Goal: Transaction & Acquisition: Purchase product/service

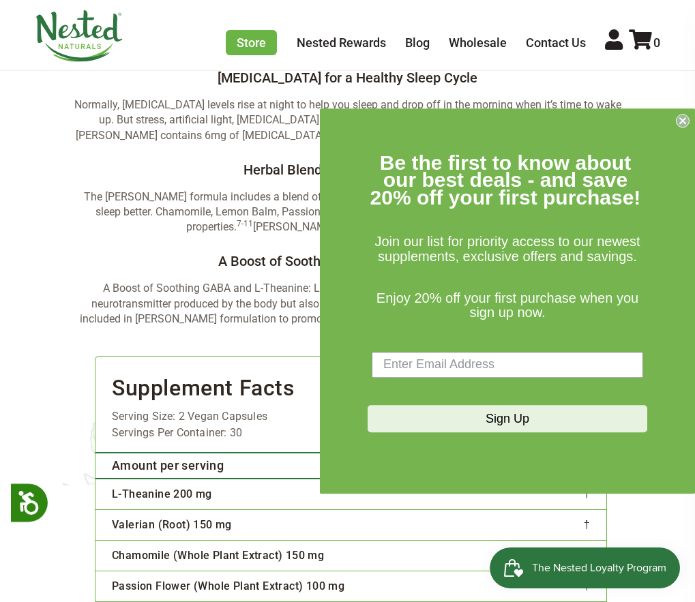
scroll to position [2671, 0]
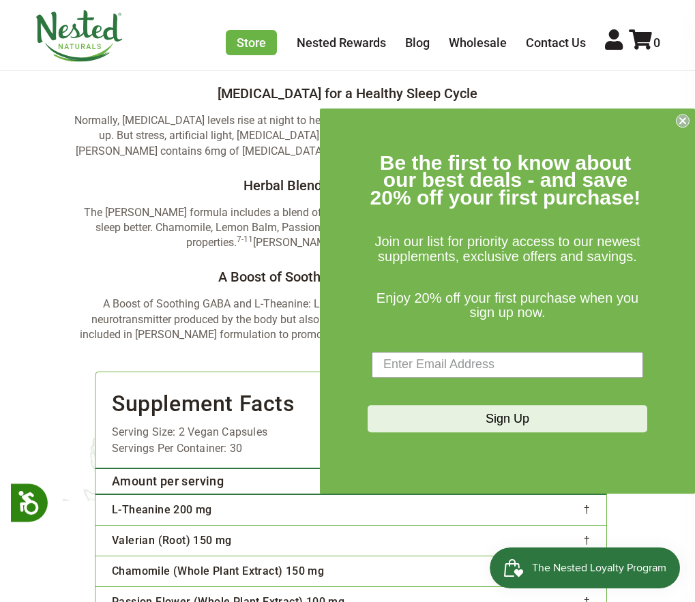
click at [682, 119] on circle "Close dialog" at bounding box center [682, 120] width 13 height 13
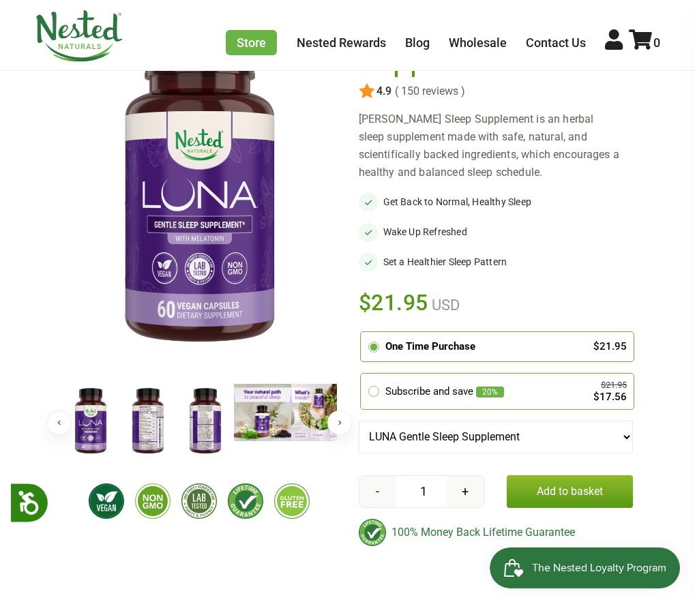
scroll to position [168, 0]
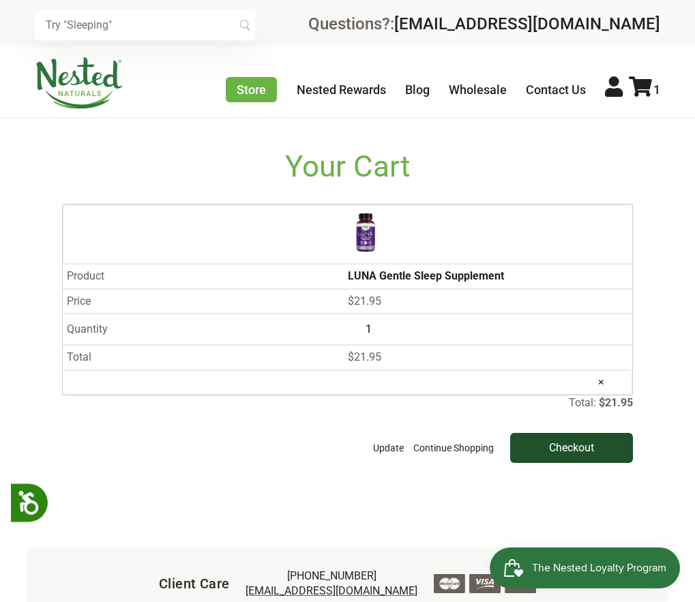
click at [571, 433] on input "Checkout" at bounding box center [571, 448] width 123 height 30
